Goal: Register for event/course

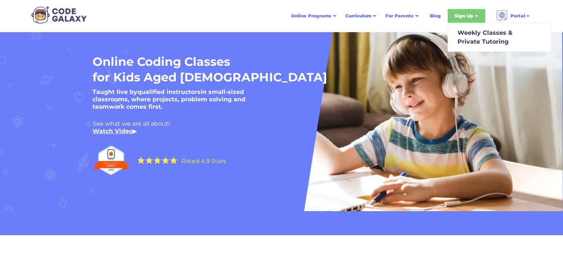
click at [481, 20] on div "Sign Up" at bounding box center [466, 16] width 38 height 14
click at [478, 14] on div "Sign Up" at bounding box center [466, 16] width 38 height 14
click at [482, 32] on div "Weekly Classes & Private Tutoring" at bounding box center [483, 37] width 58 height 18
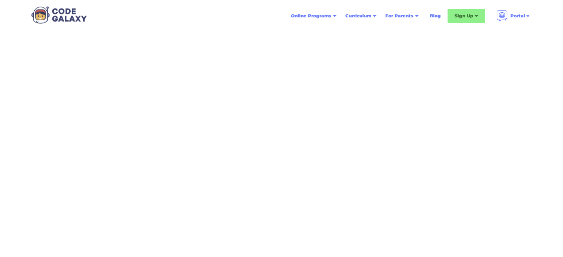
scroll to position [123, 0]
